Goal: Navigation & Orientation: Find specific page/section

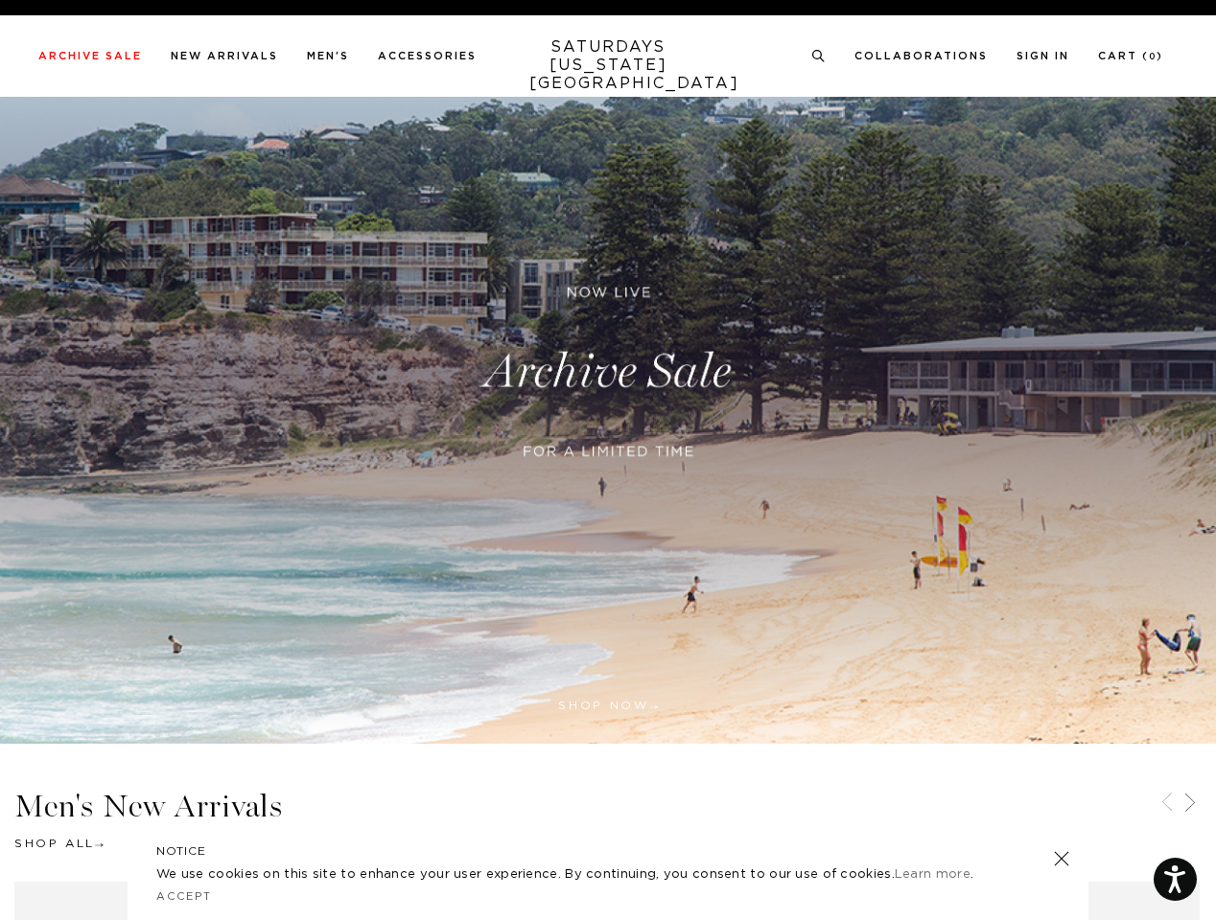
click at [608, 460] on div at bounding box center [608, 475] width 465 height 39
click at [815, 422] on link at bounding box center [814, 421] width 17 height 17
click at [819, 57] on icon at bounding box center [818, 56] width 14 height 12
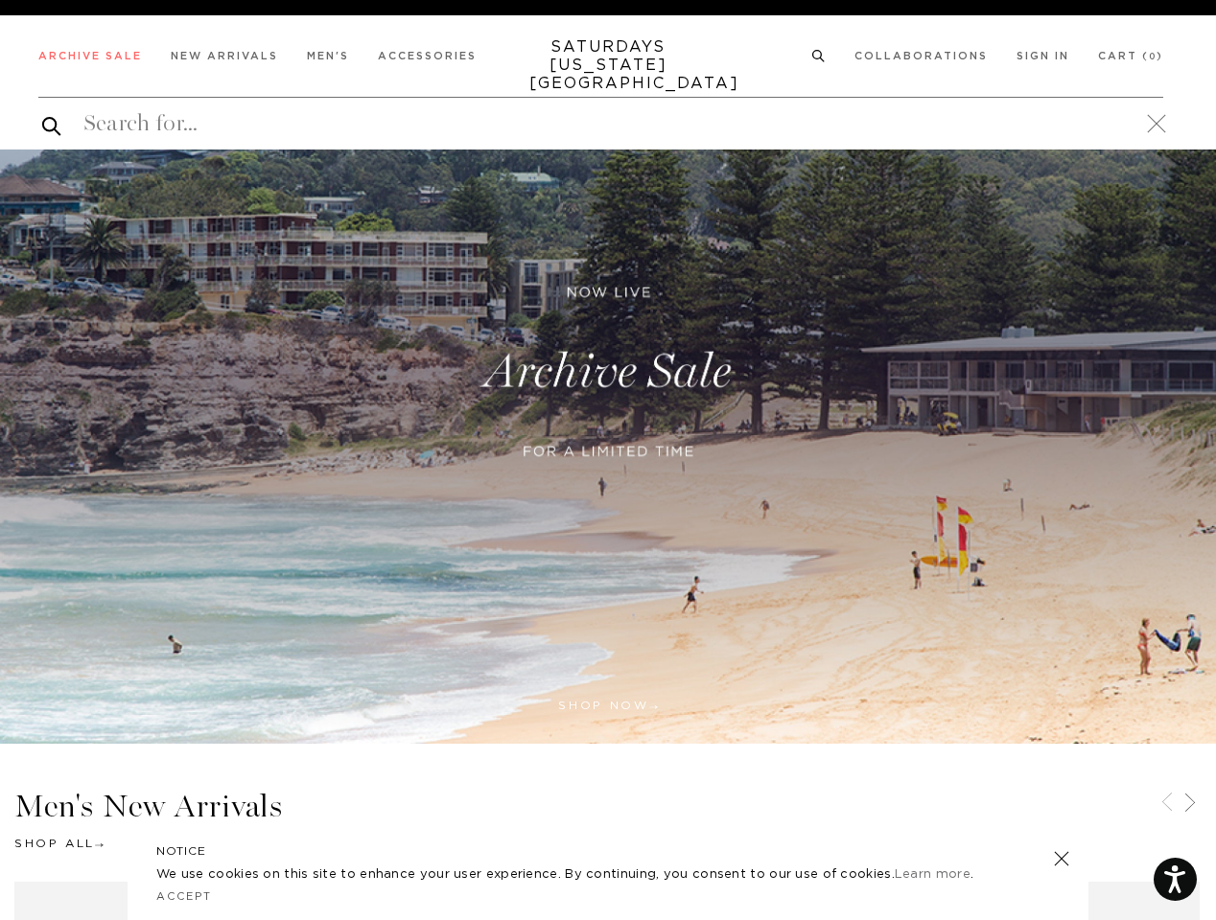
click at [1167, 804] on icon at bounding box center [1166, 802] width 23 height 23
click at [1190, 804] on icon at bounding box center [1189, 802] width 23 height 23
click at [1061, 859] on link at bounding box center [1061, 859] width 27 height 27
